Goal: Task Accomplishment & Management: Complete application form

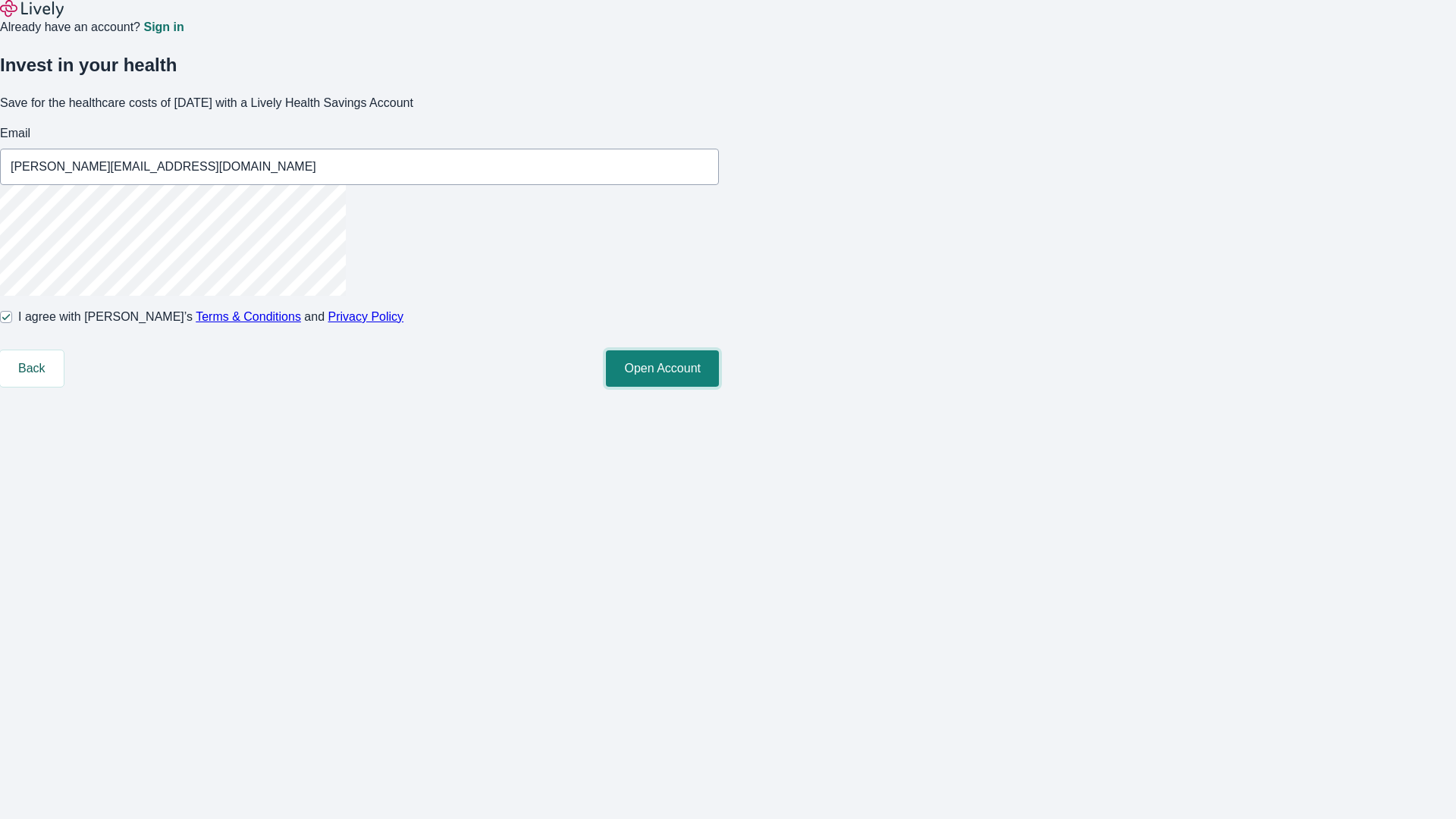
click at [719, 387] on button "Open Account" at bounding box center [663, 368] width 113 height 36
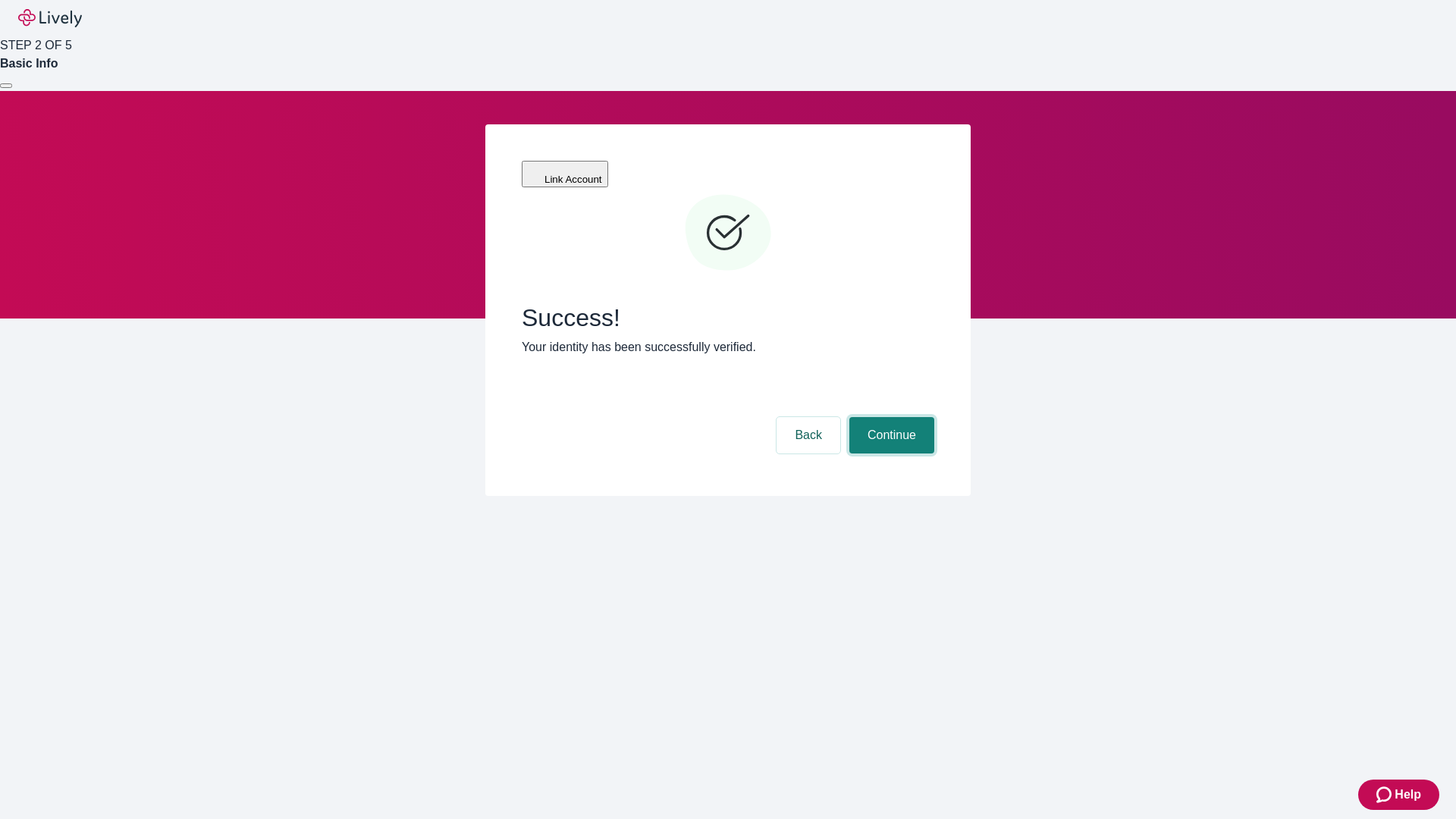
click at [890, 417] on button "Continue" at bounding box center [891, 435] width 85 height 36
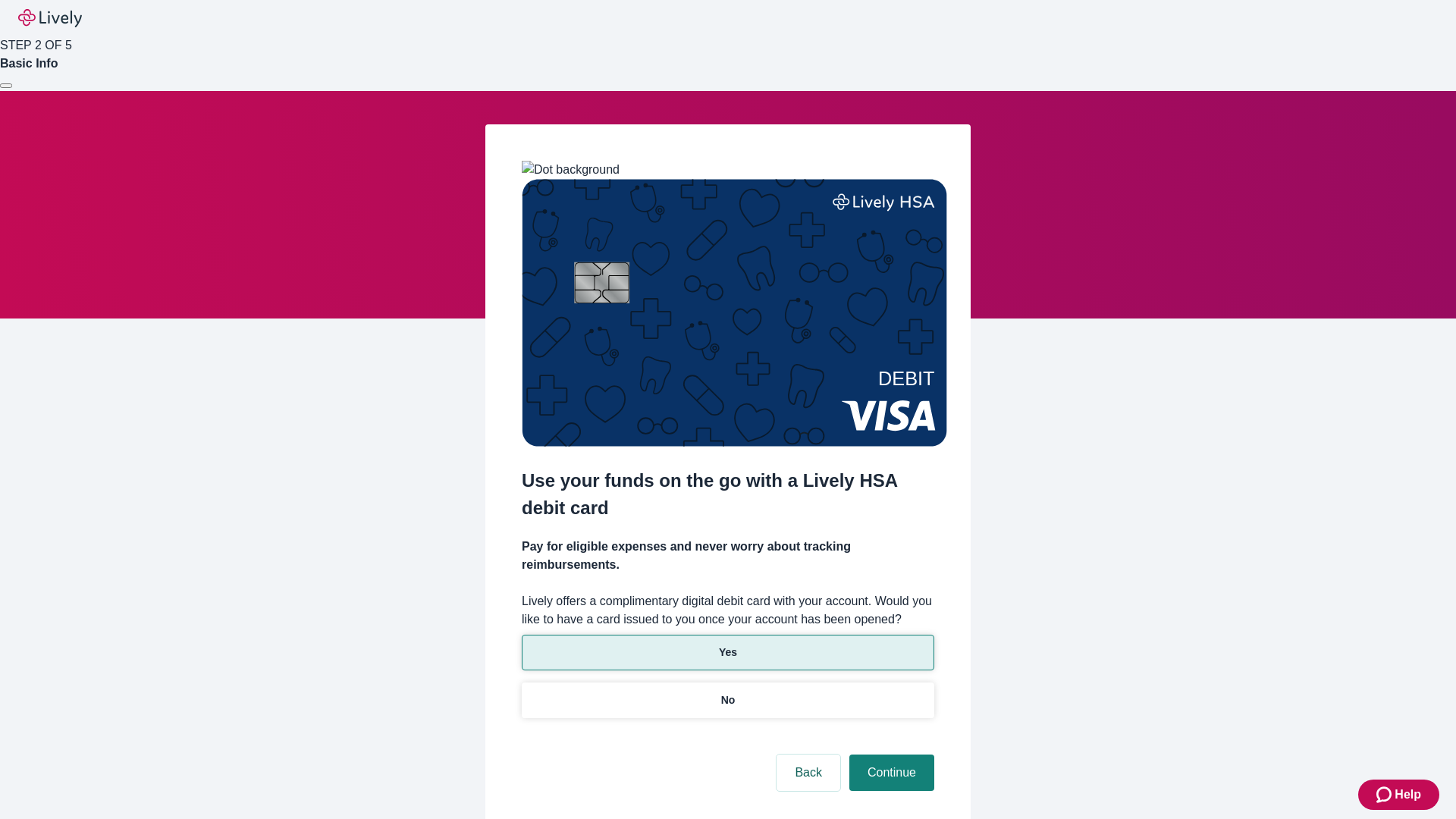
click at [727, 645] on p "Yes" at bounding box center [728, 653] width 19 height 16
click at [890, 754] on button "Continue" at bounding box center [891, 772] width 85 height 36
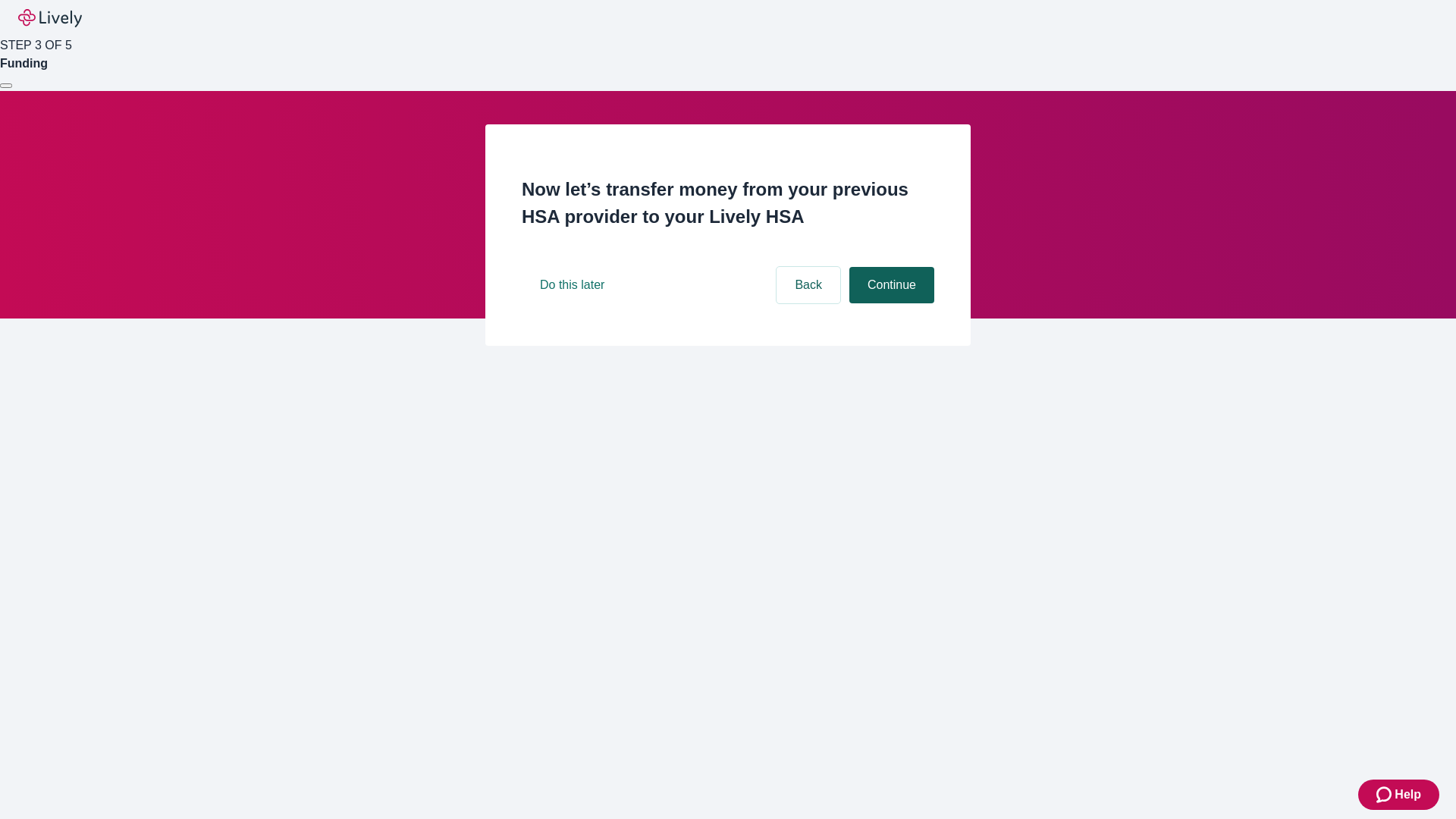
click at [890, 303] on button "Continue" at bounding box center [891, 284] width 85 height 36
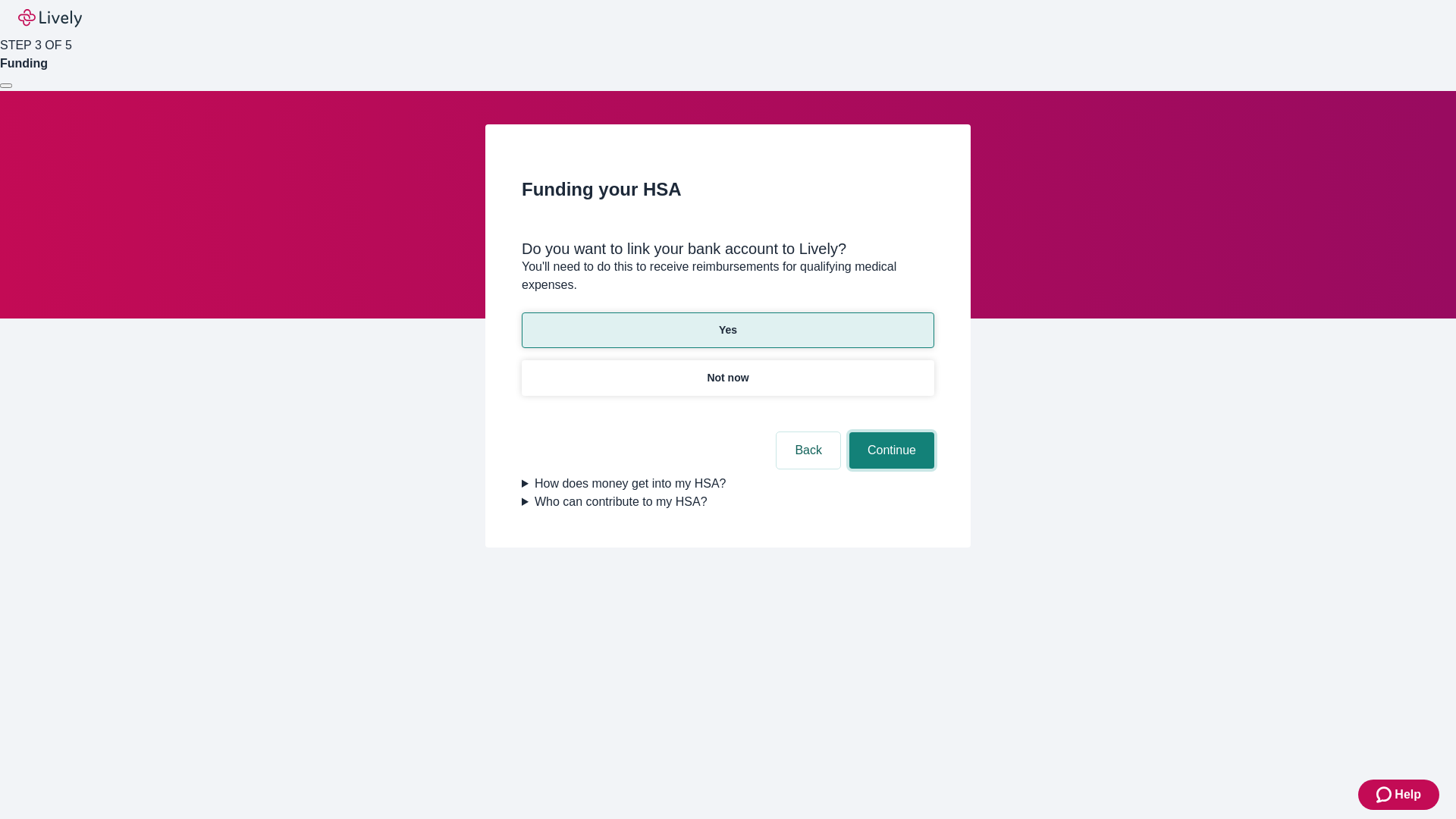
click at [890, 432] on button "Continue" at bounding box center [891, 450] width 85 height 36
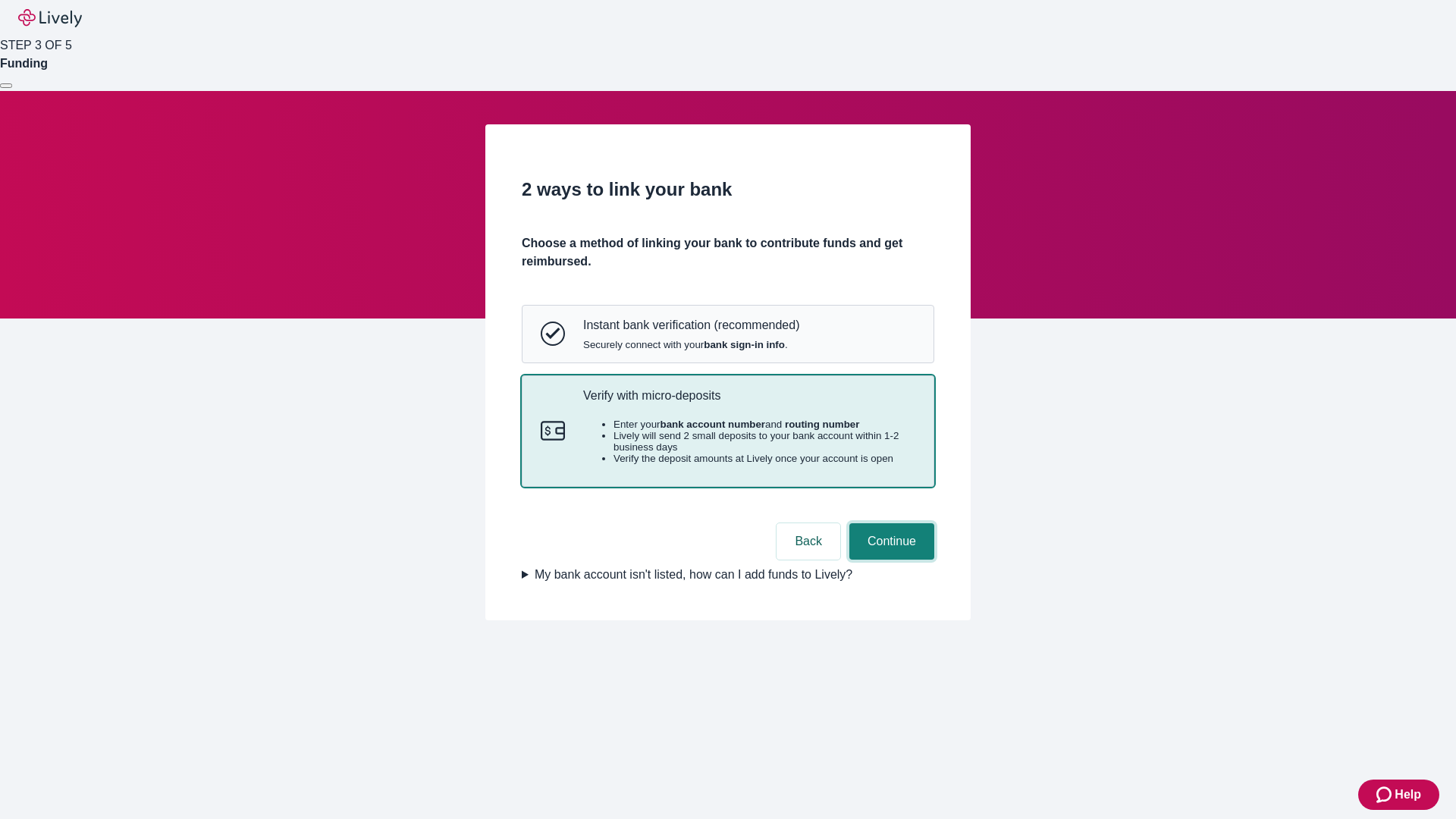
click at [890, 560] on button "Continue" at bounding box center [891, 541] width 85 height 36
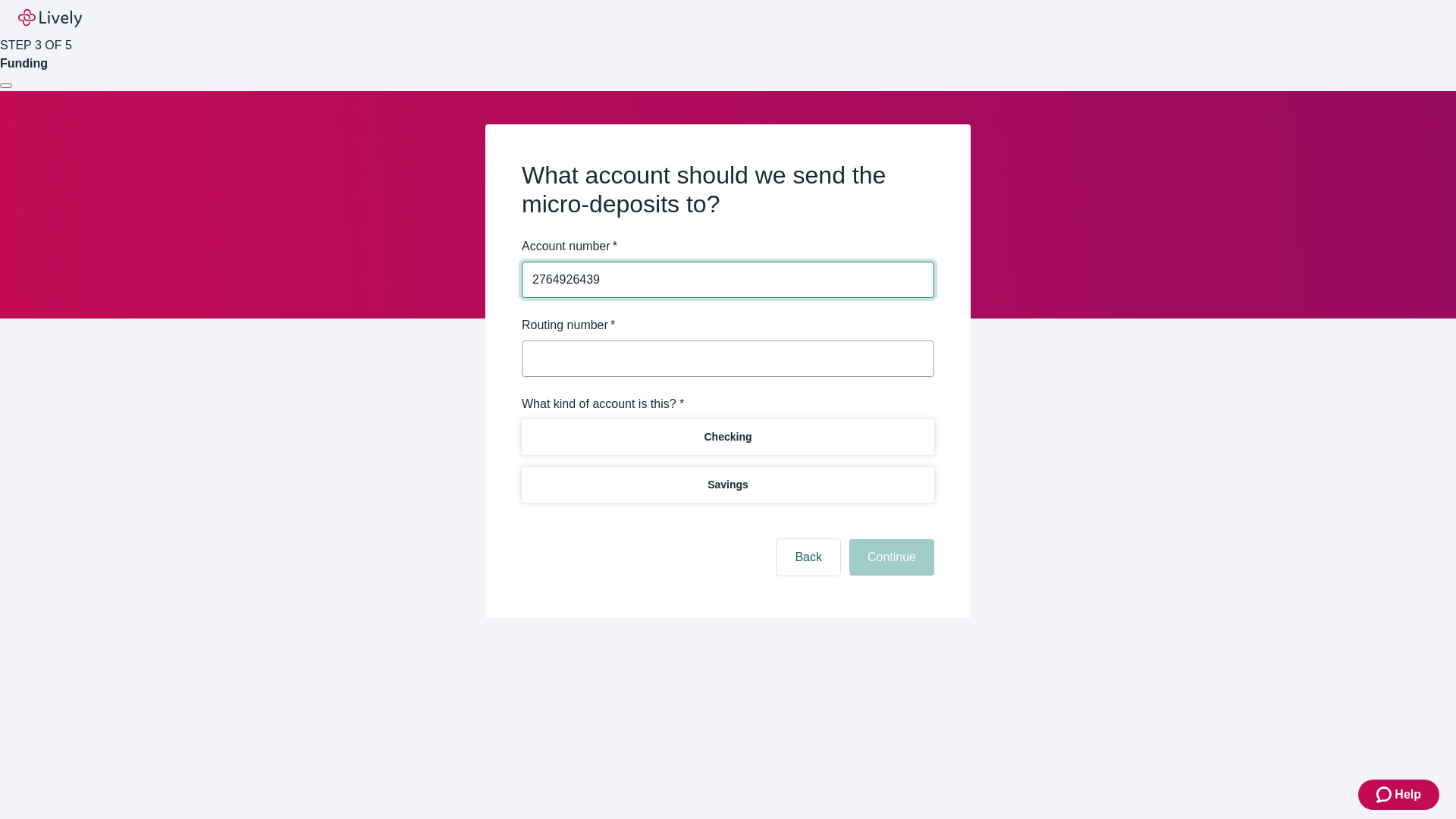
type input "2764926439"
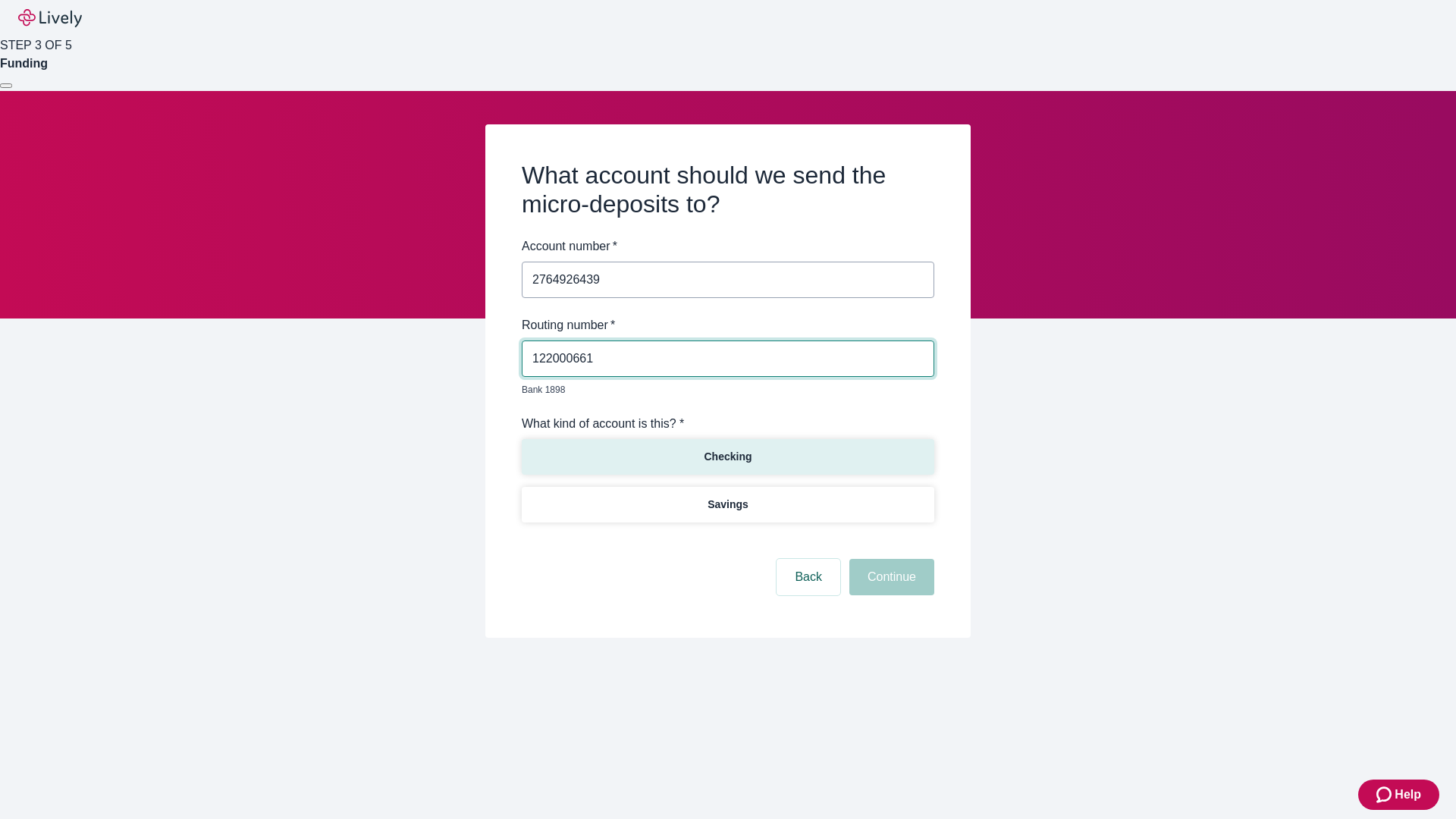
type input "122000661"
click at [727, 449] on p "Checking" at bounding box center [727, 457] width 48 height 16
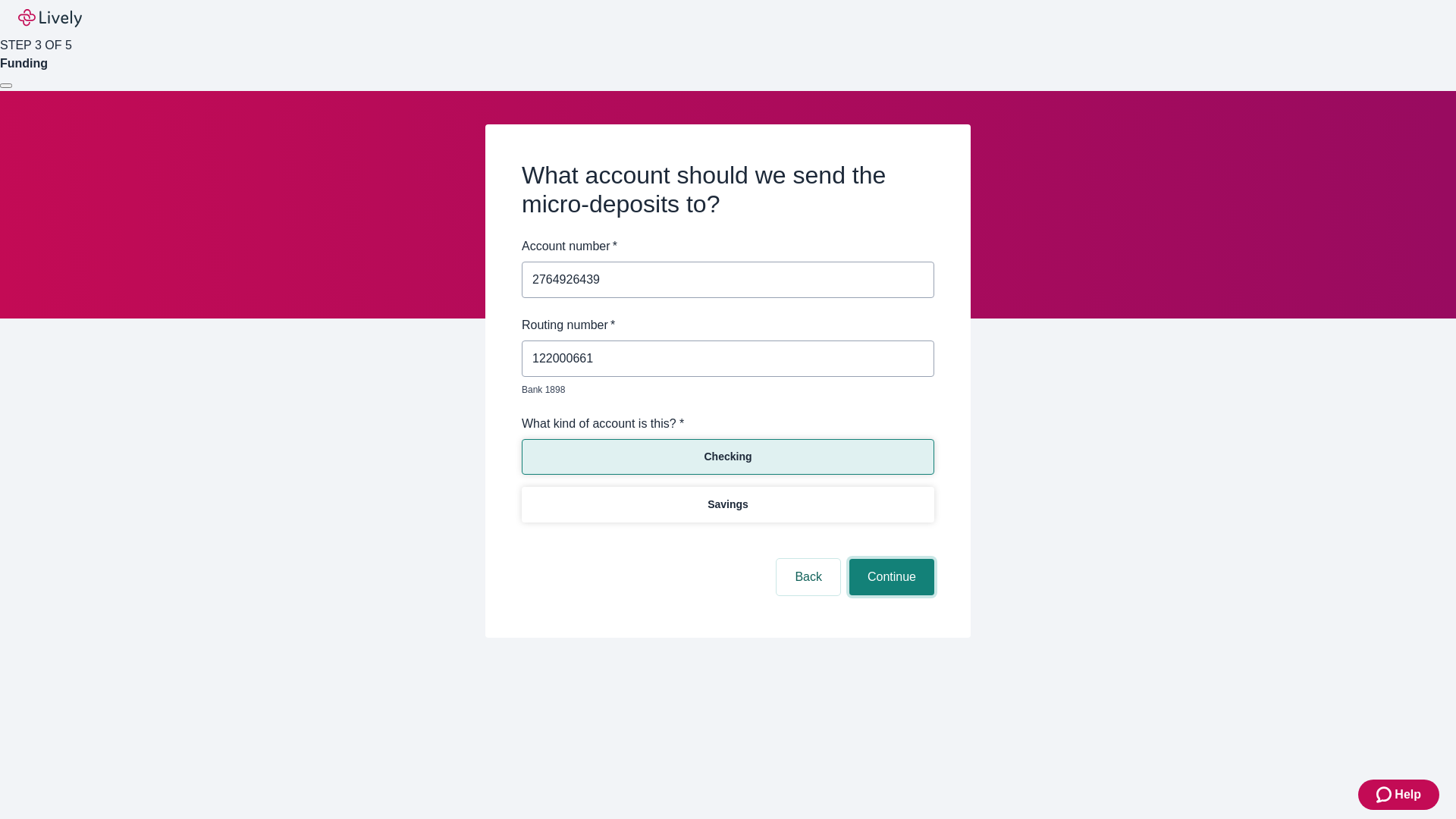
click at [890, 560] on button "Continue" at bounding box center [891, 577] width 85 height 36
